Goal: Task Accomplishment & Management: Manage account settings

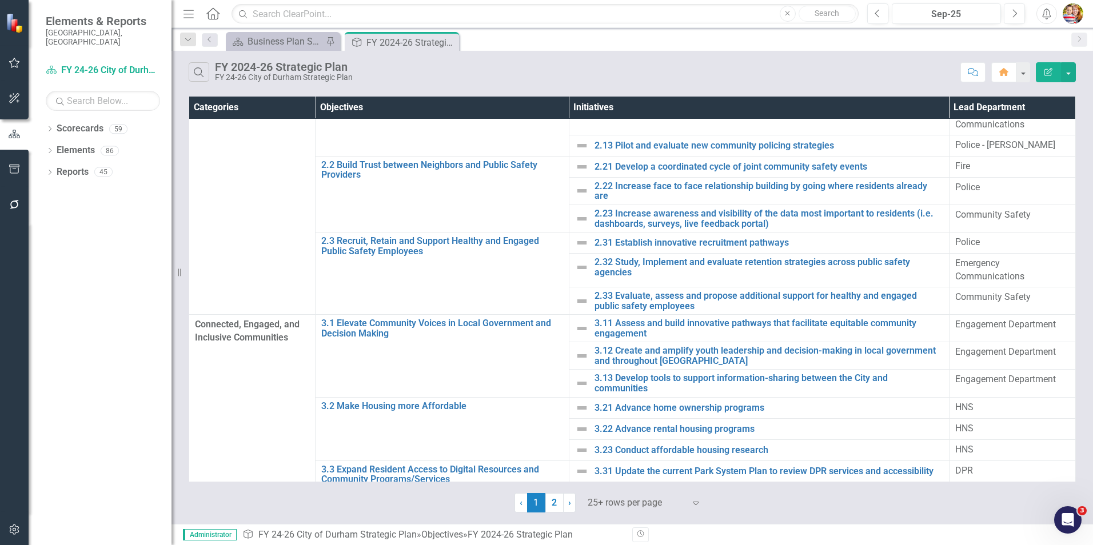
scroll to position [274, 0]
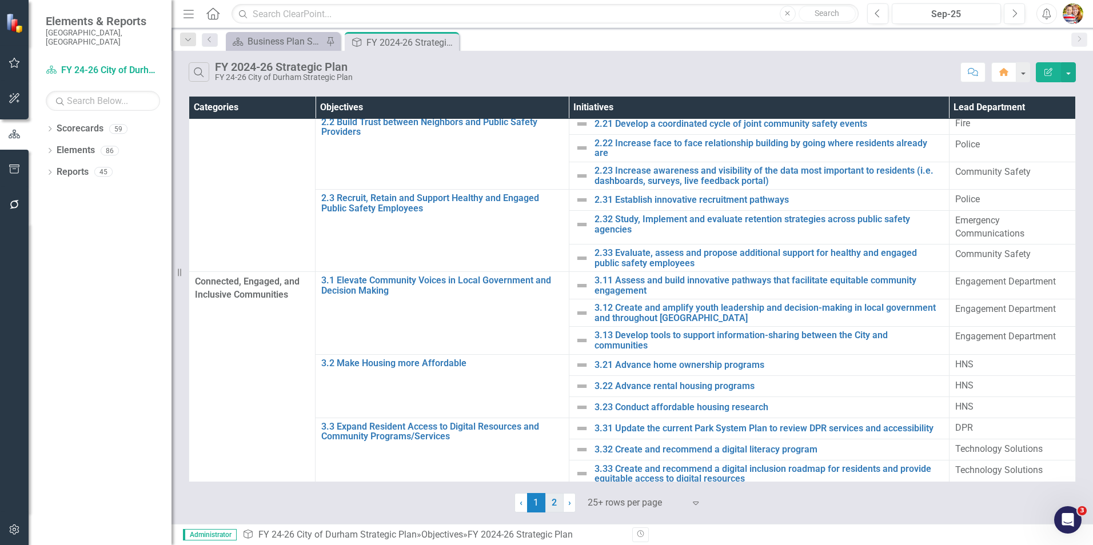
click at [552, 506] on link "2" at bounding box center [554, 502] width 18 height 19
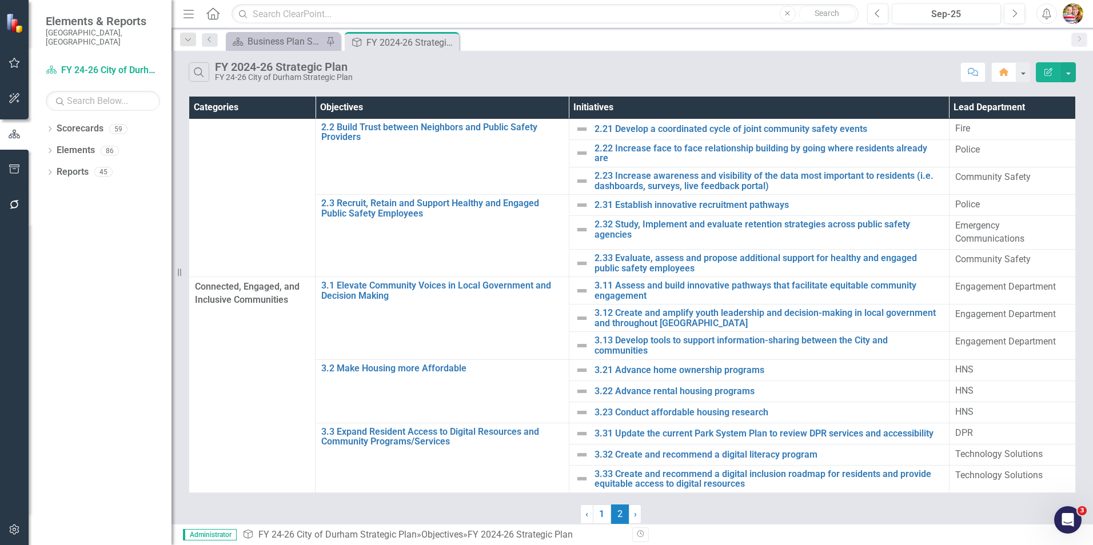
scroll to position [0, 0]
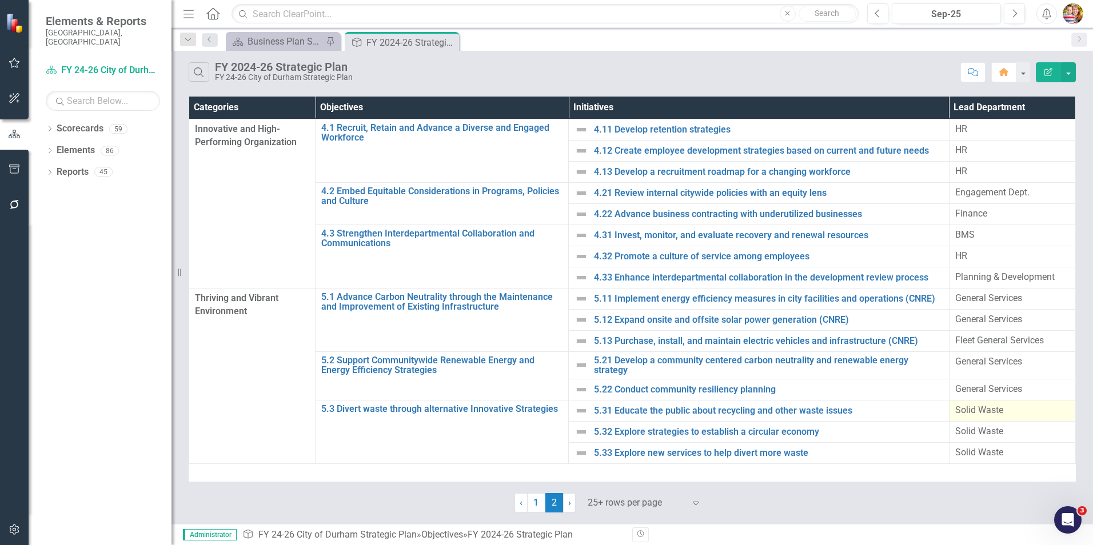
click at [961, 405] on span "Solid Waste" at bounding box center [979, 410] width 48 height 11
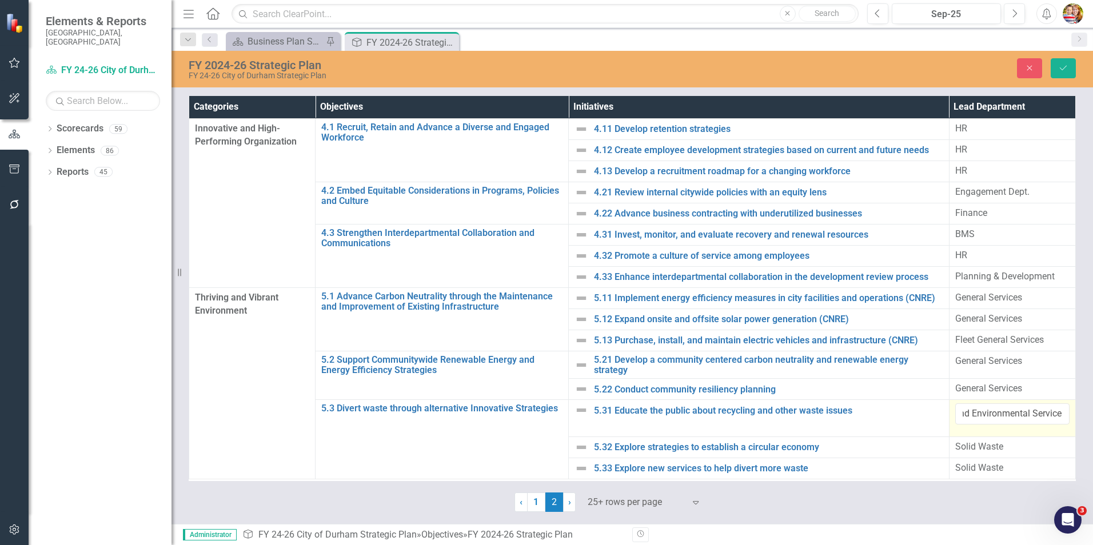
scroll to position [0, 44]
click at [1020, 408] on input "Streets and Environmental Services" at bounding box center [1012, 414] width 114 height 21
type input "Streets and Environmental Services"
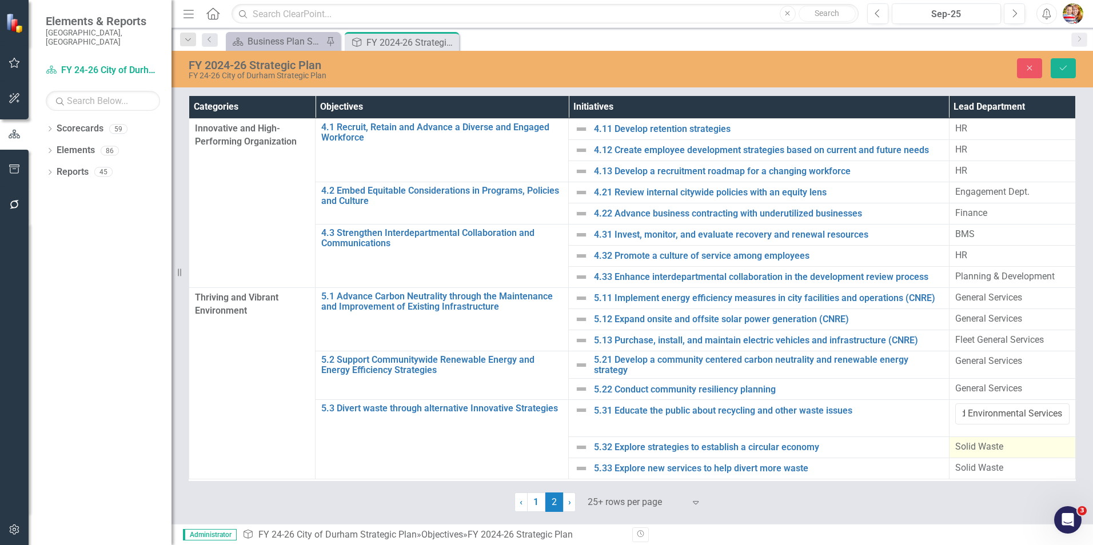
drag, startPoint x: 992, startPoint y: 443, endPoint x: 985, endPoint y: 447, distance: 7.9
click at [992, 443] on span "Solid Waste" at bounding box center [979, 446] width 48 height 11
click at [980, 444] on span "Solid Waste" at bounding box center [979, 446] width 48 height 11
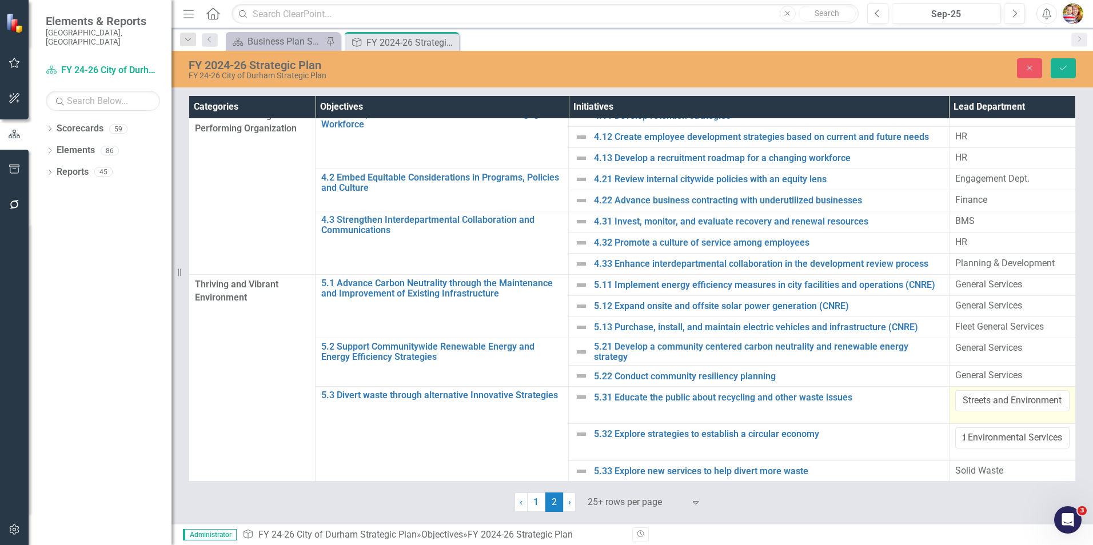
scroll to position [17, 0]
type input "Streets and Environmental Services"
click at [963, 464] on span "Solid Waste" at bounding box center [979, 469] width 48 height 11
click at [963, 464] on span "Solid Waste" at bounding box center [978, 469] width 48 height 11
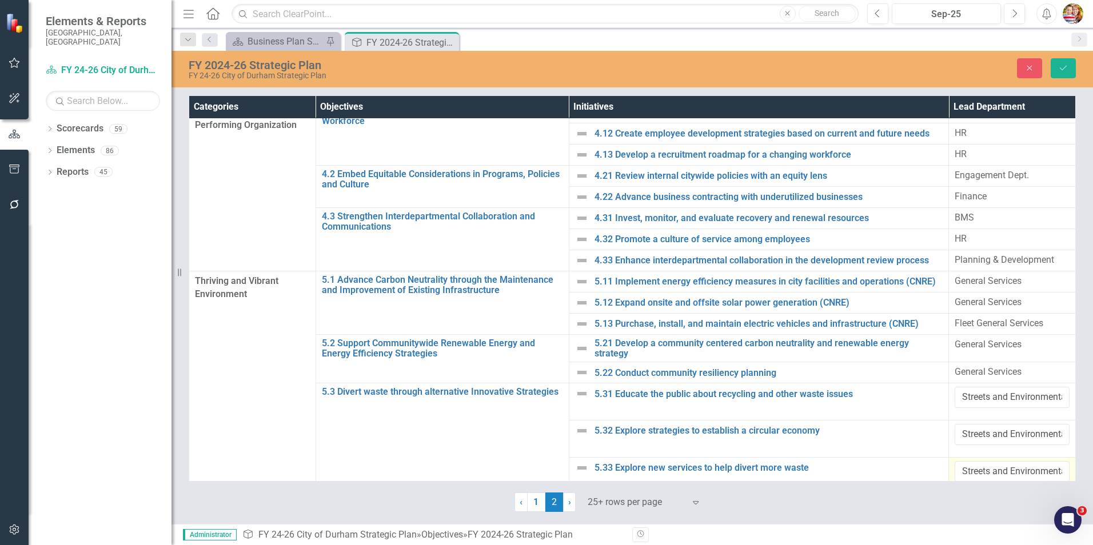
scroll to position [0, 44]
type input "Streets and Environmental Services"
click at [1064, 69] on icon "Save" at bounding box center [1063, 68] width 10 height 8
